Goal: Transaction & Acquisition: Purchase product/service

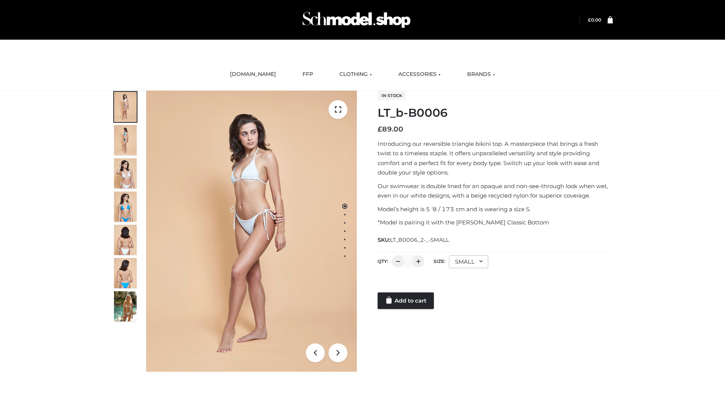
click at [407, 301] on link "Add to cart" at bounding box center [406, 300] width 56 height 17
